Goal: Information Seeking & Learning: Check status

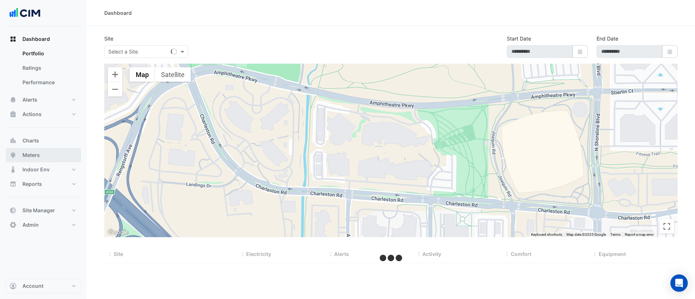
click at [43, 158] on button "Meters" at bounding box center [43, 155] width 75 height 14
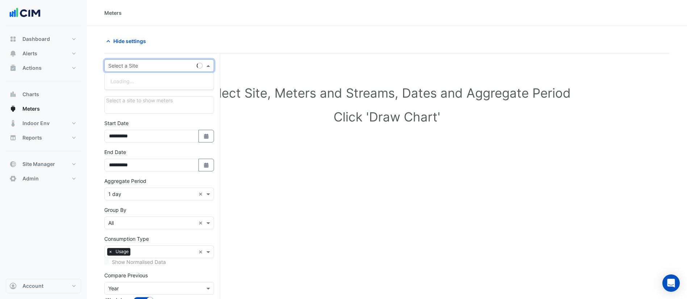
click at [140, 68] on input "text" at bounding box center [151, 66] width 87 height 8
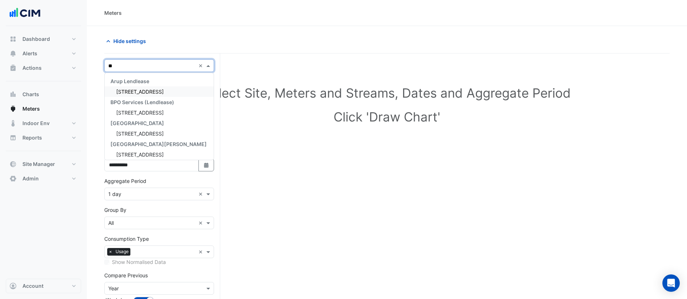
type input "***"
click at [147, 89] on span "[STREET_ADDRESS]" at bounding box center [139, 92] width 47 height 6
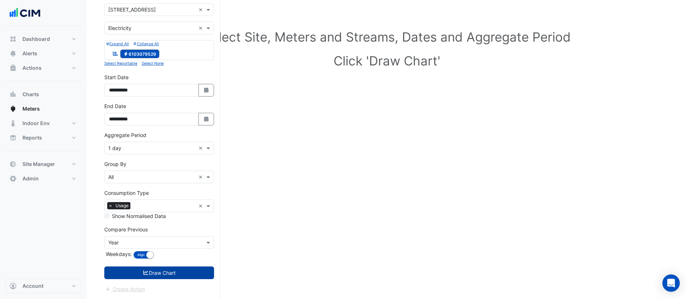
click at [172, 275] on button "Draw Chart" at bounding box center [159, 273] width 110 height 13
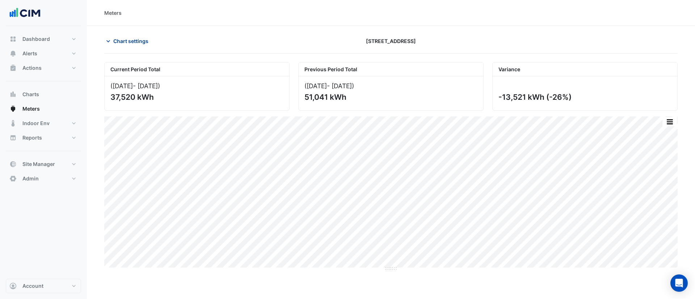
click at [133, 38] on span "Chart settings" at bounding box center [130, 41] width 35 height 8
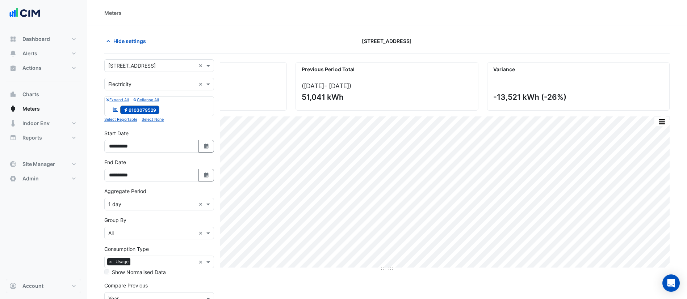
click at [145, 69] on div "Select a Site × [STREET_ADDRESS]" at bounding box center [150, 66] width 91 height 8
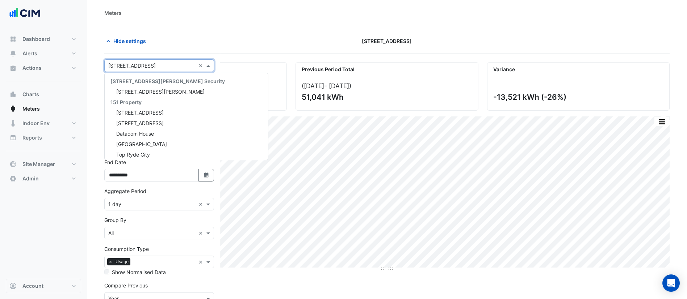
scroll to position [1787, 0]
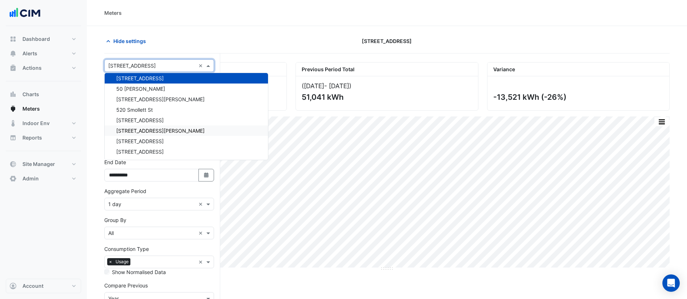
click at [163, 131] on div "[STREET_ADDRESS][PERSON_NAME]" at bounding box center [186, 131] width 163 height 10
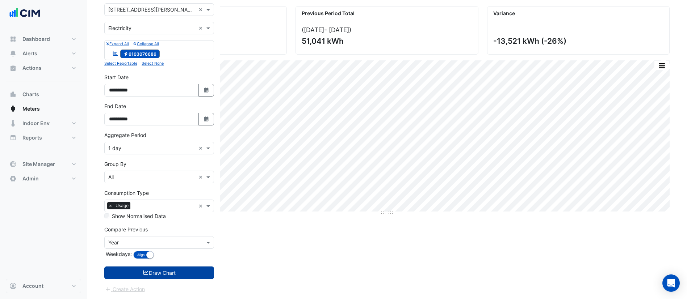
click at [182, 277] on button "Draw Chart" at bounding box center [159, 273] width 110 height 13
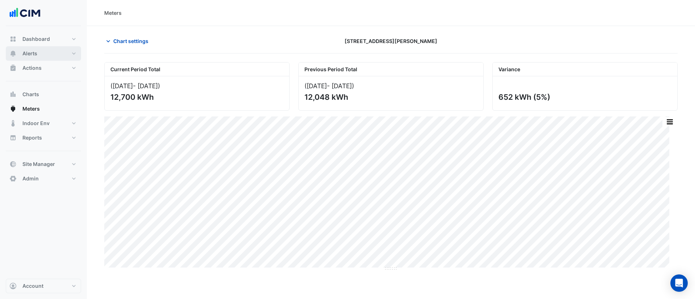
click at [38, 52] on button "Alerts" at bounding box center [43, 53] width 75 height 14
